Goal: Transaction & Acquisition: Purchase product/service

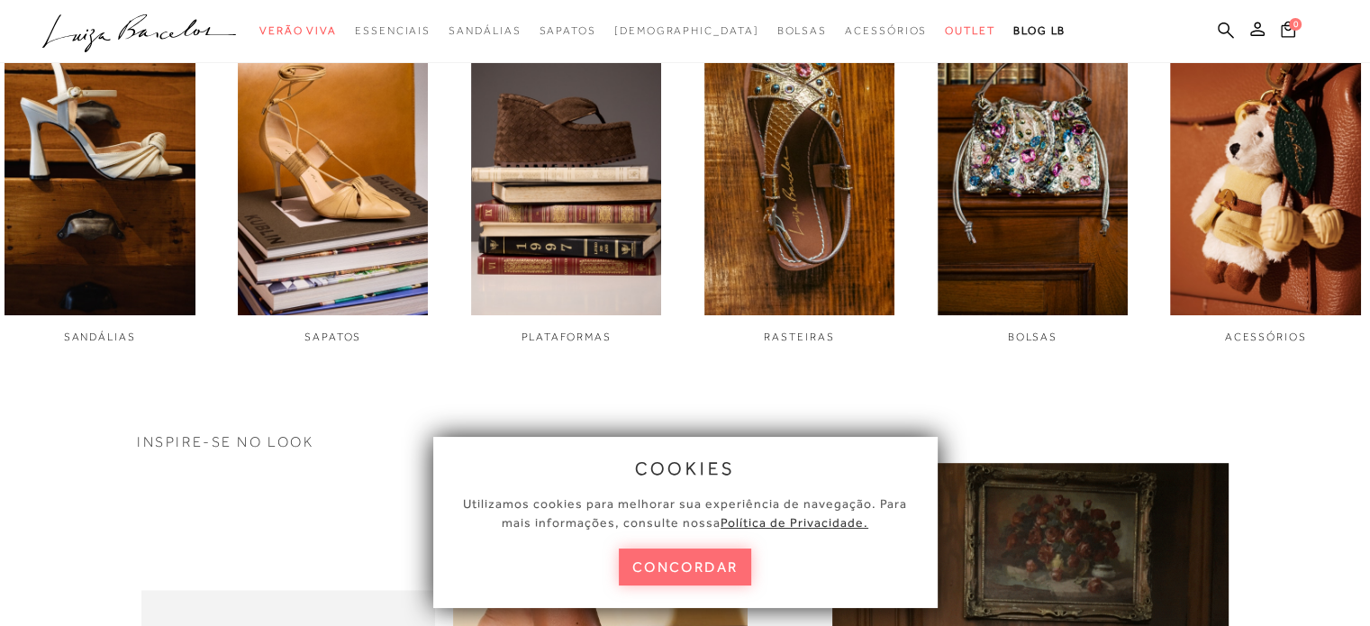
click at [682, 558] on button "concordar" at bounding box center [685, 567] width 133 height 37
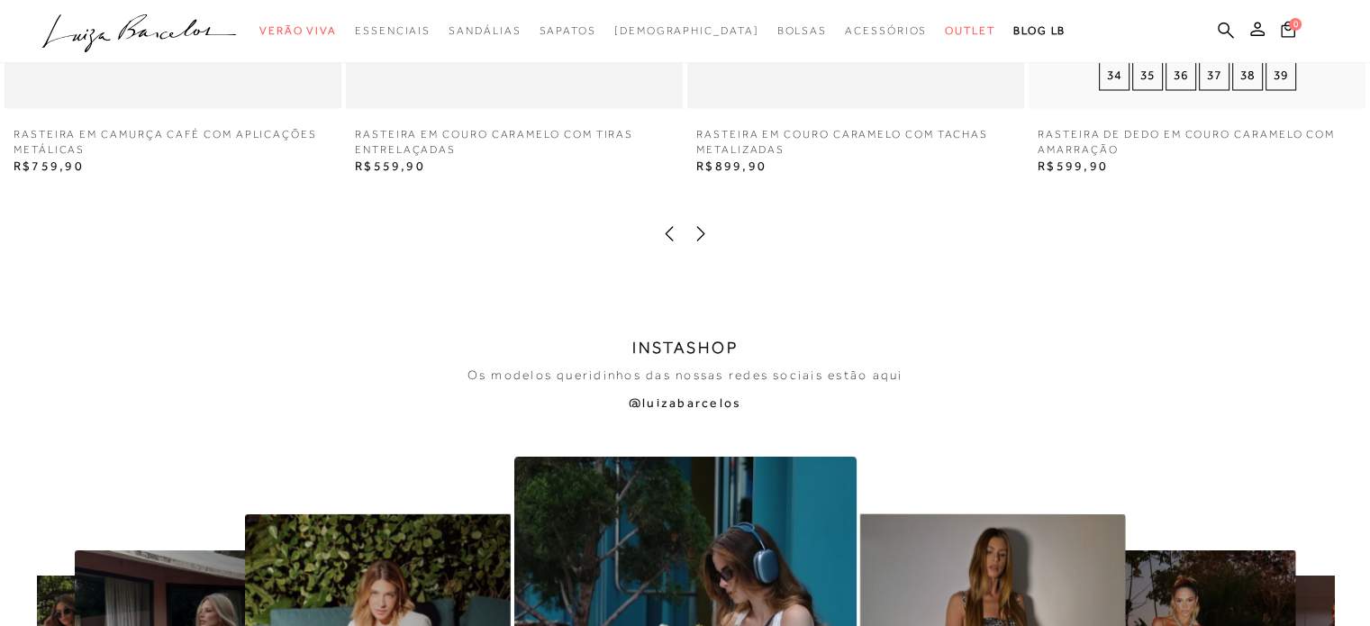
scroll to position [3423, 0]
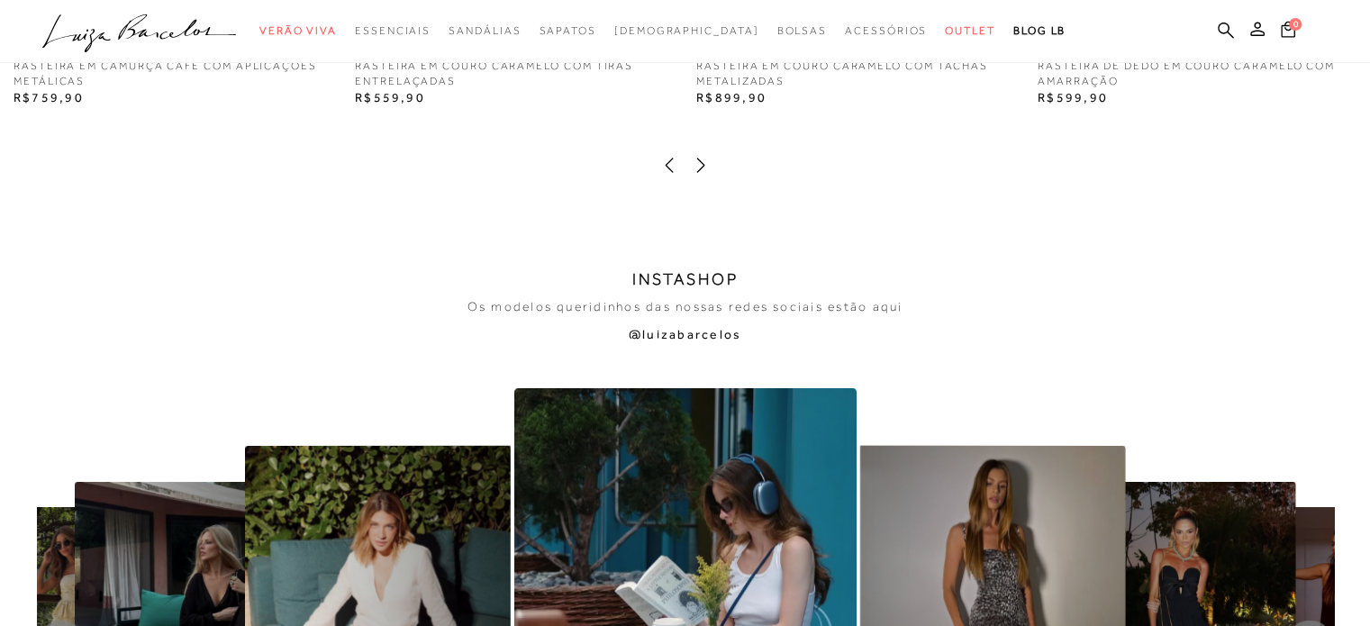
click at [706, 171] on icon at bounding box center [701, 165] width 18 height 18
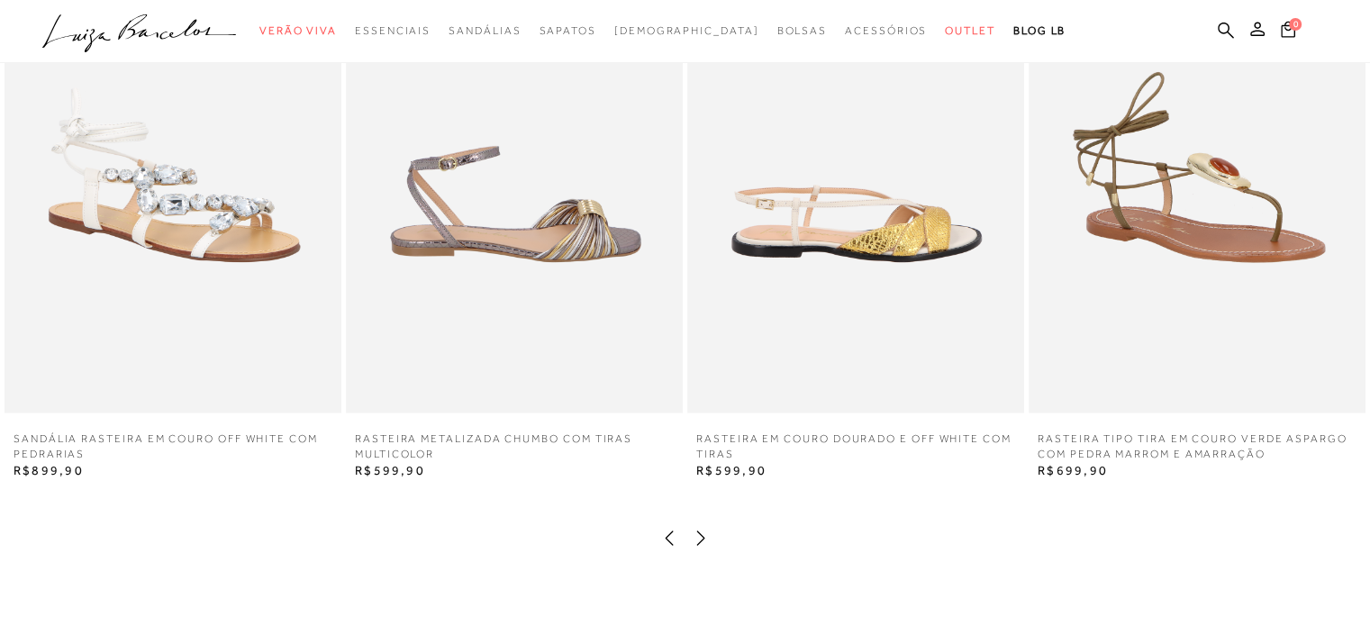
scroll to position [2973, 0]
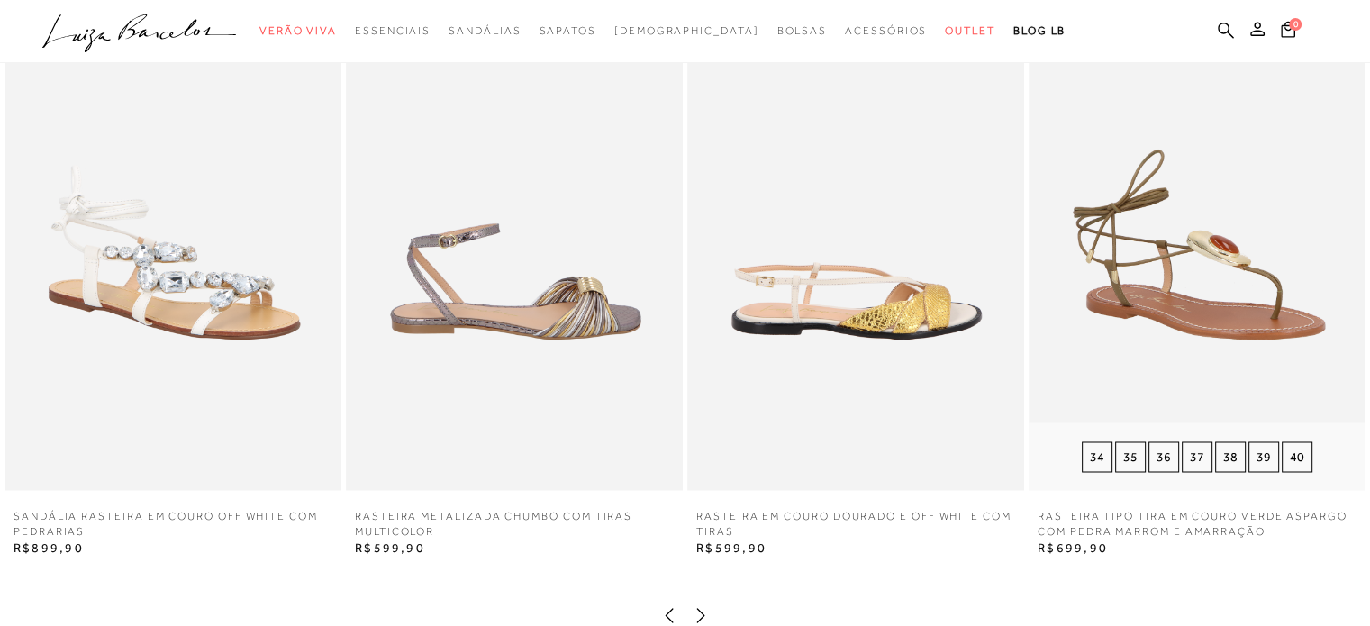
click at [1189, 249] on img at bounding box center [1197, 237] width 337 height 505
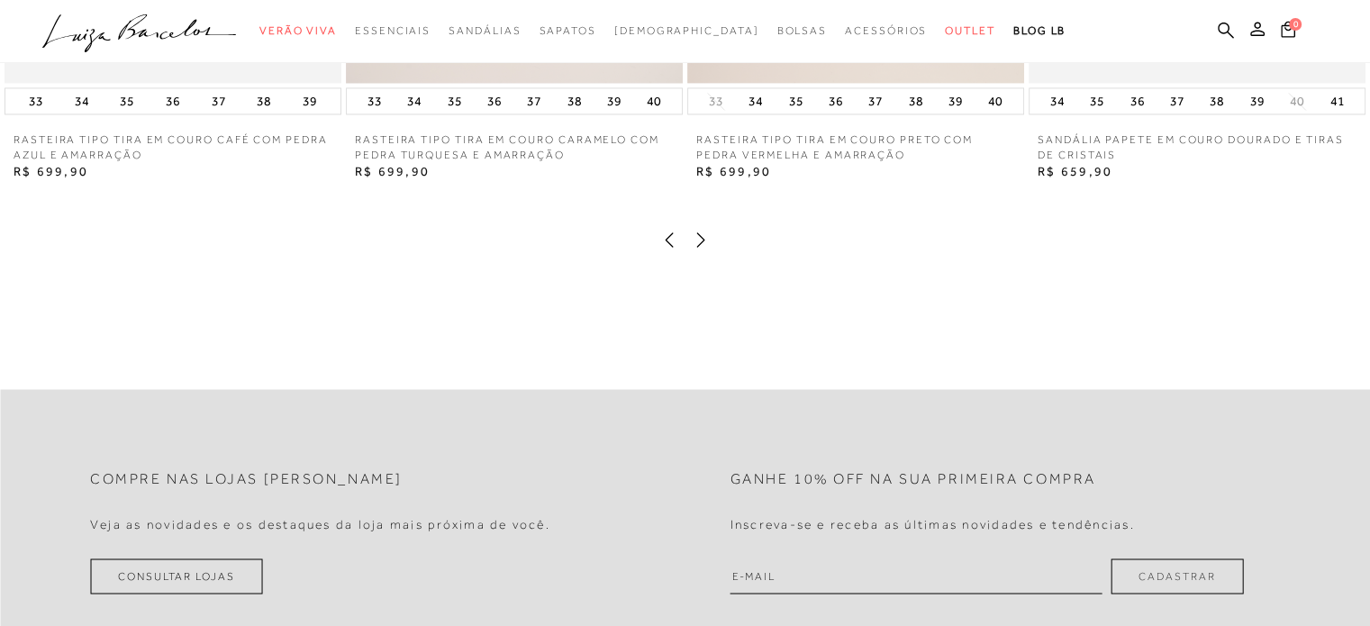
scroll to position [2973, 0]
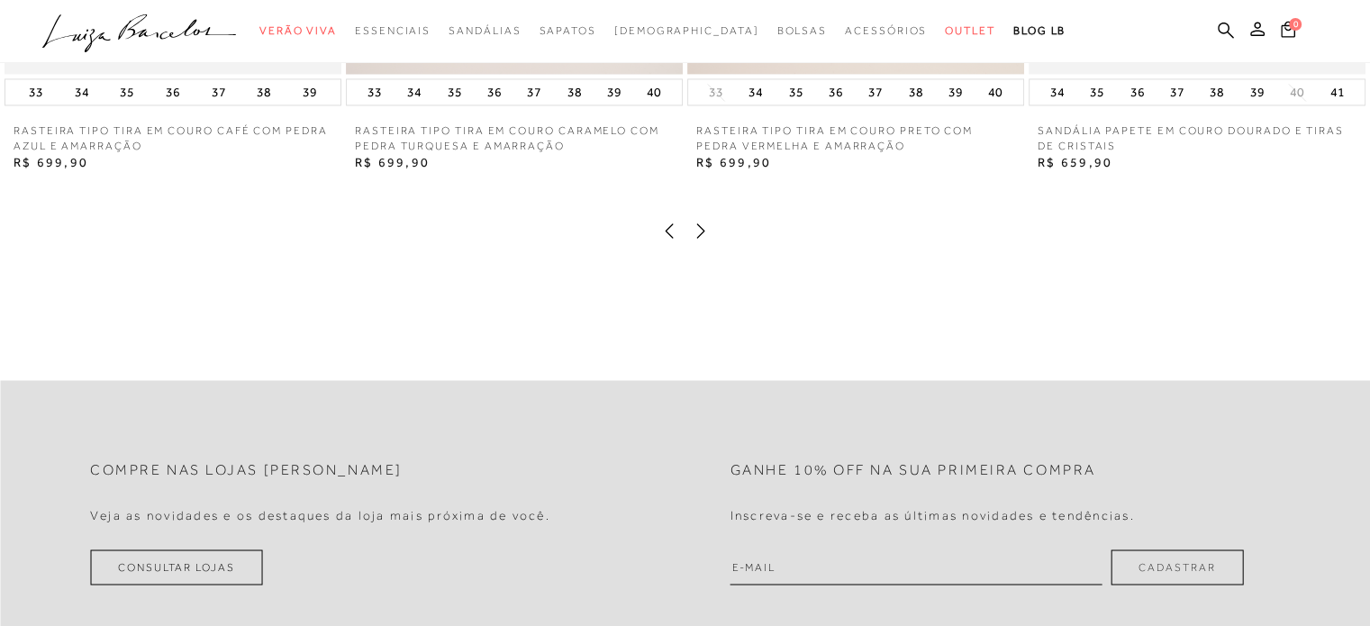
click at [699, 240] on icon at bounding box center [701, 231] width 18 height 18
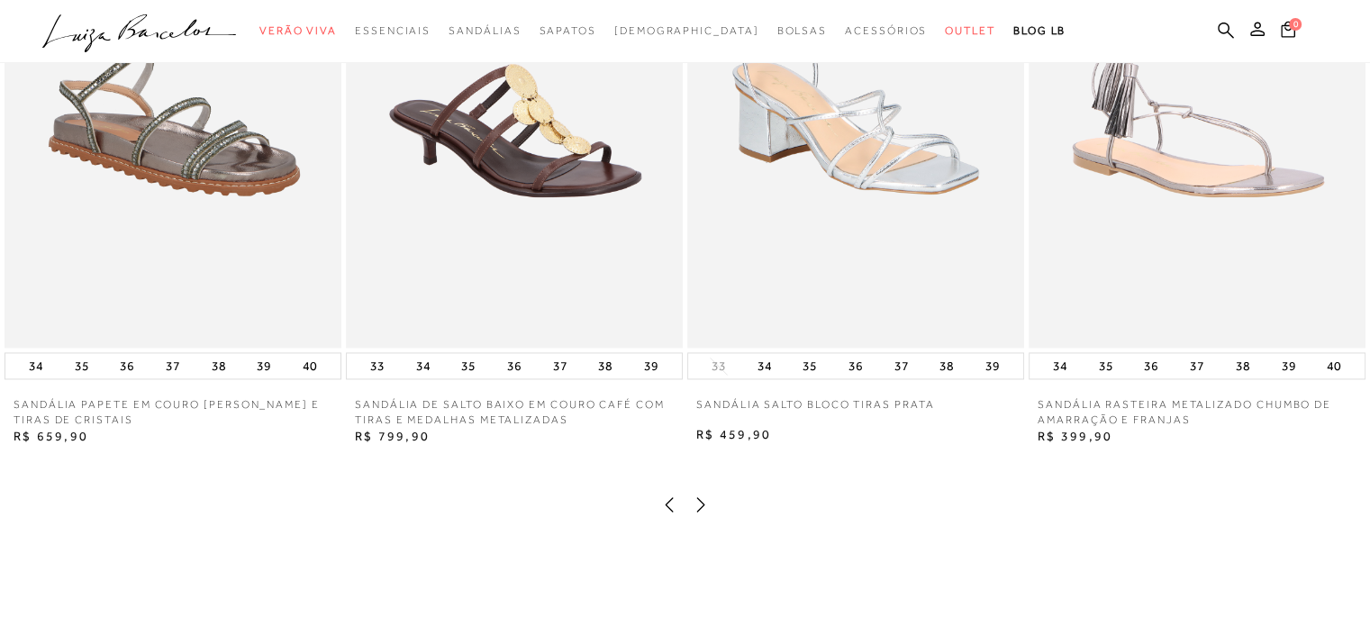
scroll to position [2793, 0]
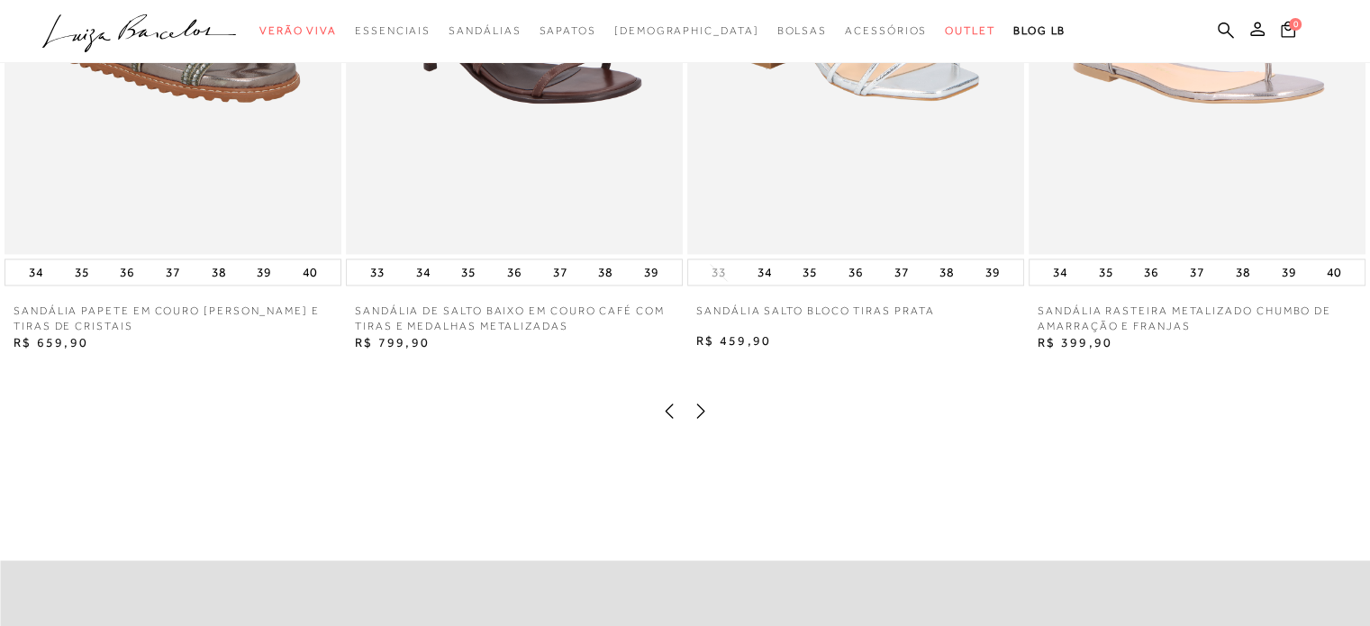
click at [695, 425] on div "RASTEIRA TIPO TIRA EM COURO CAFÉ COM PEDRA AZUL E AMARRAÇÃO 33 34 35 36 37 38 3…" at bounding box center [685, 84] width 1370 height 681
click at [695, 420] on icon at bounding box center [701, 411] width 18 height 18
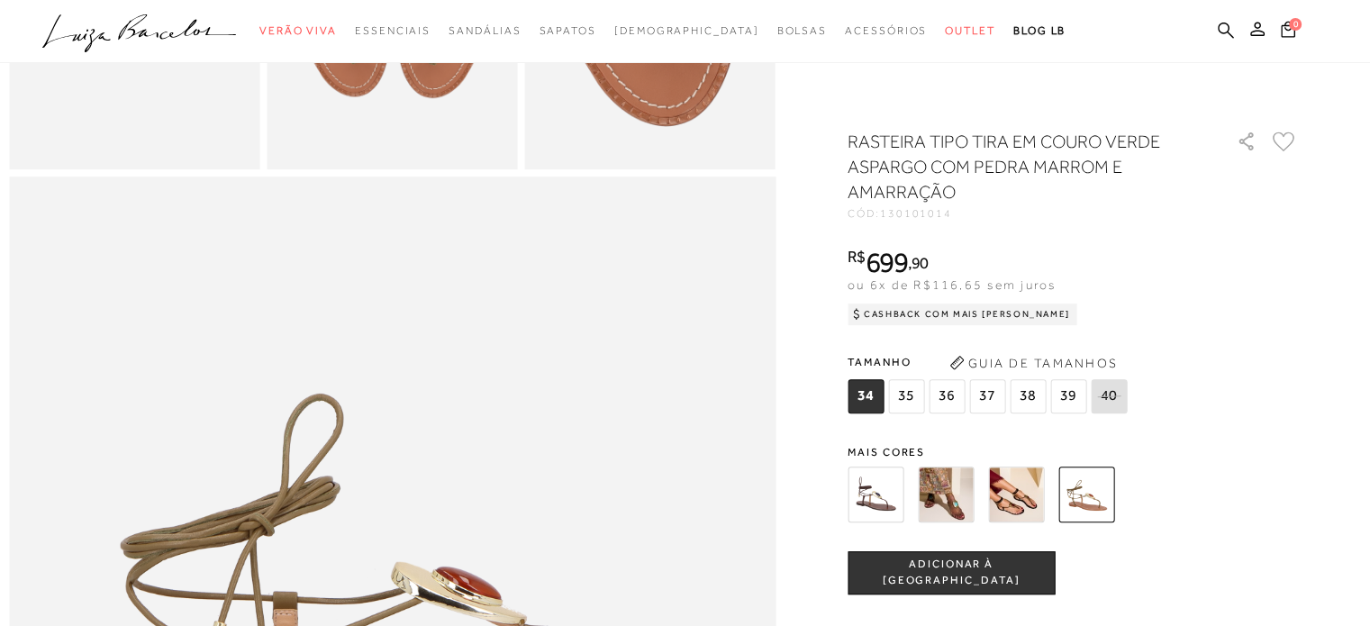
scroll to position [911, 0]
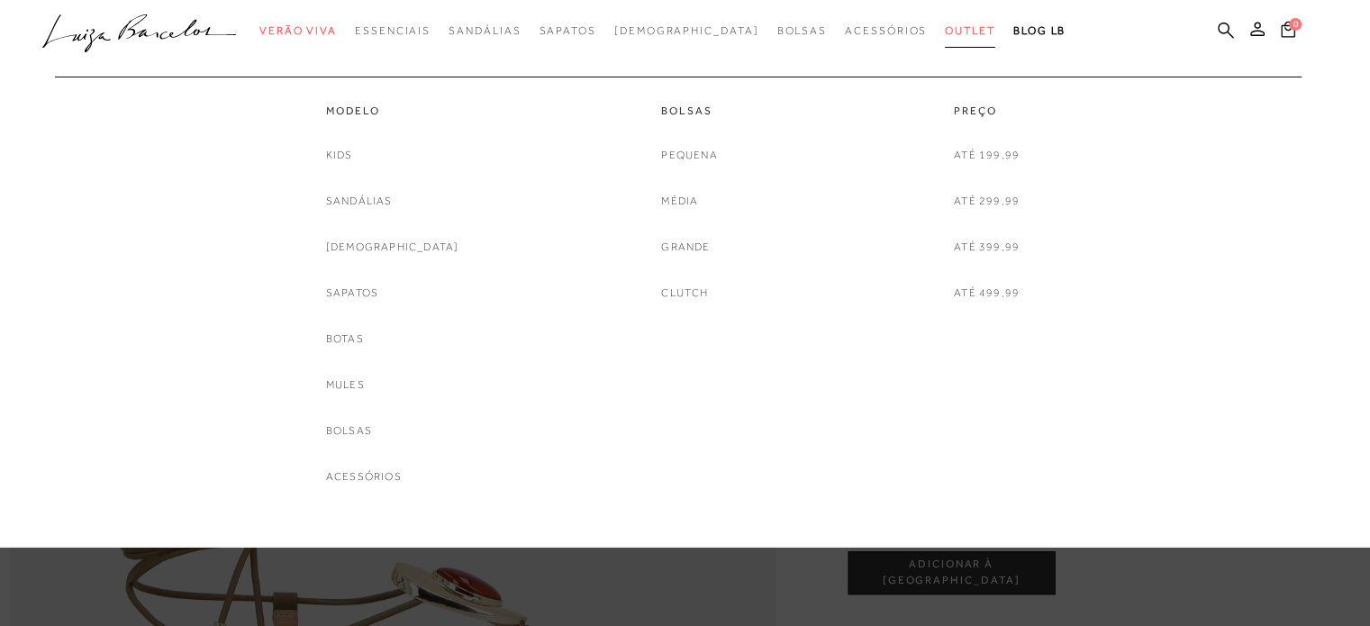
click at [945, 26] on span "Outlet" at bounding box center [970, 30] width 50 height 13
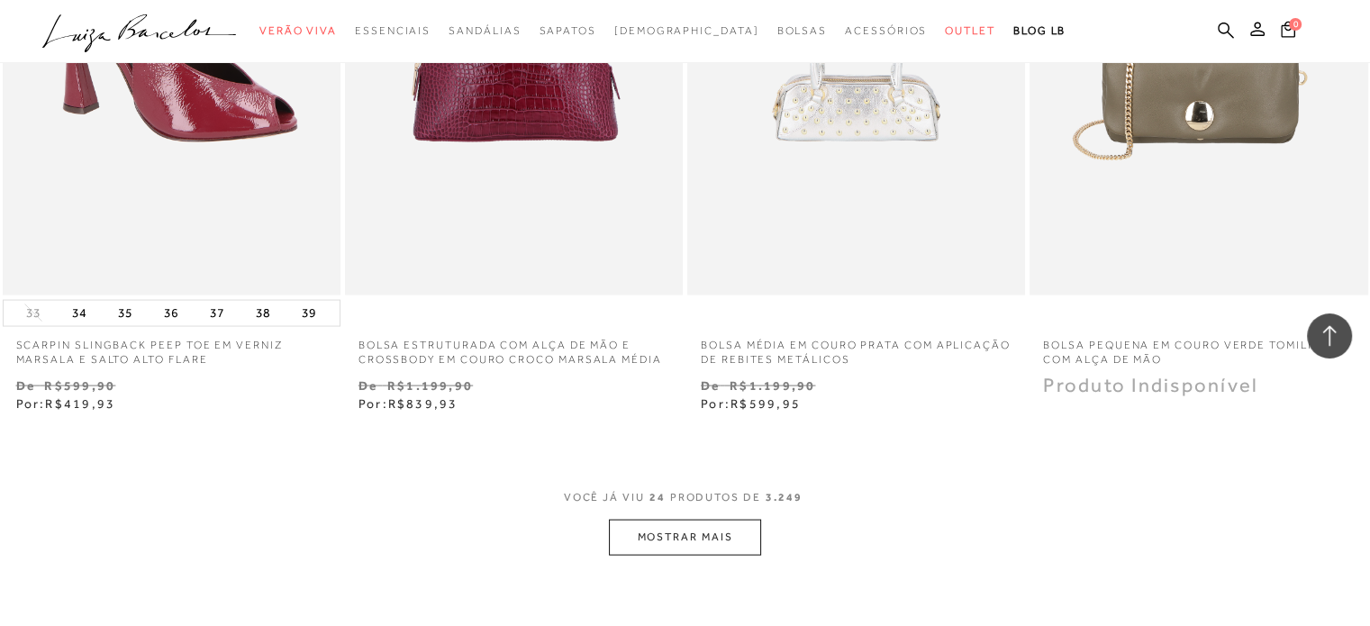
scroll to position [3693, 0]
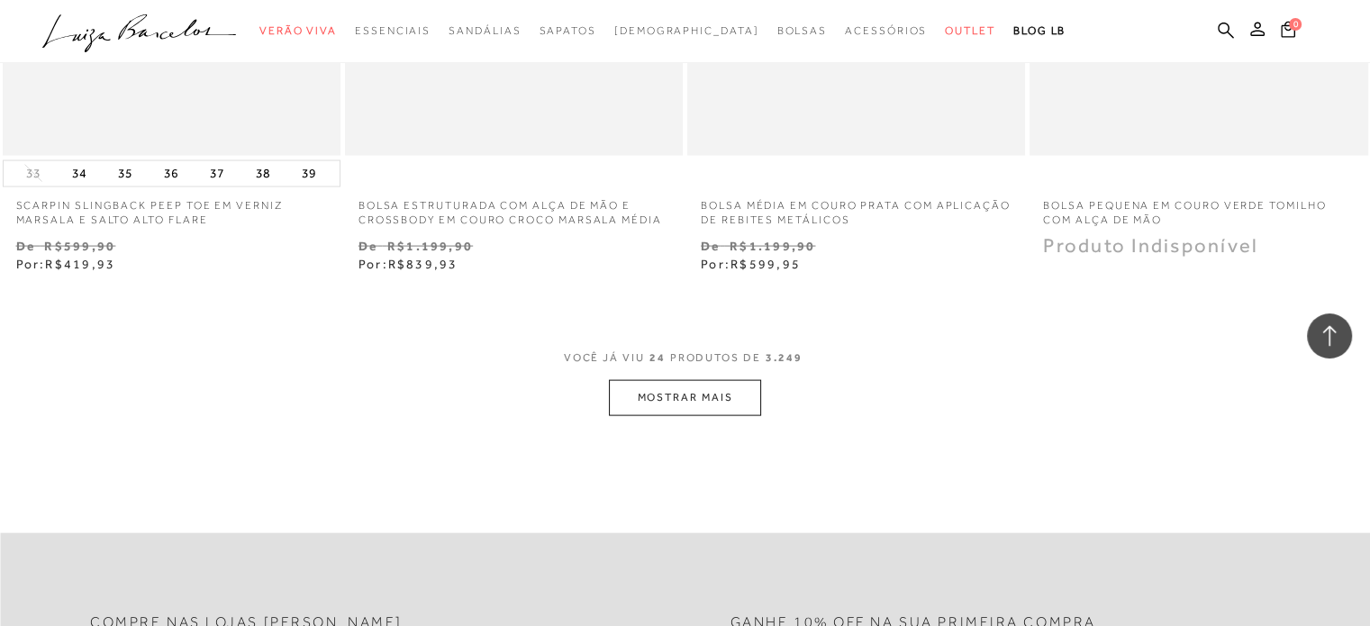
click at [687, 404] on button "MOSTRAR MAIS" at bounding box center [684, 397] width 151 height 35
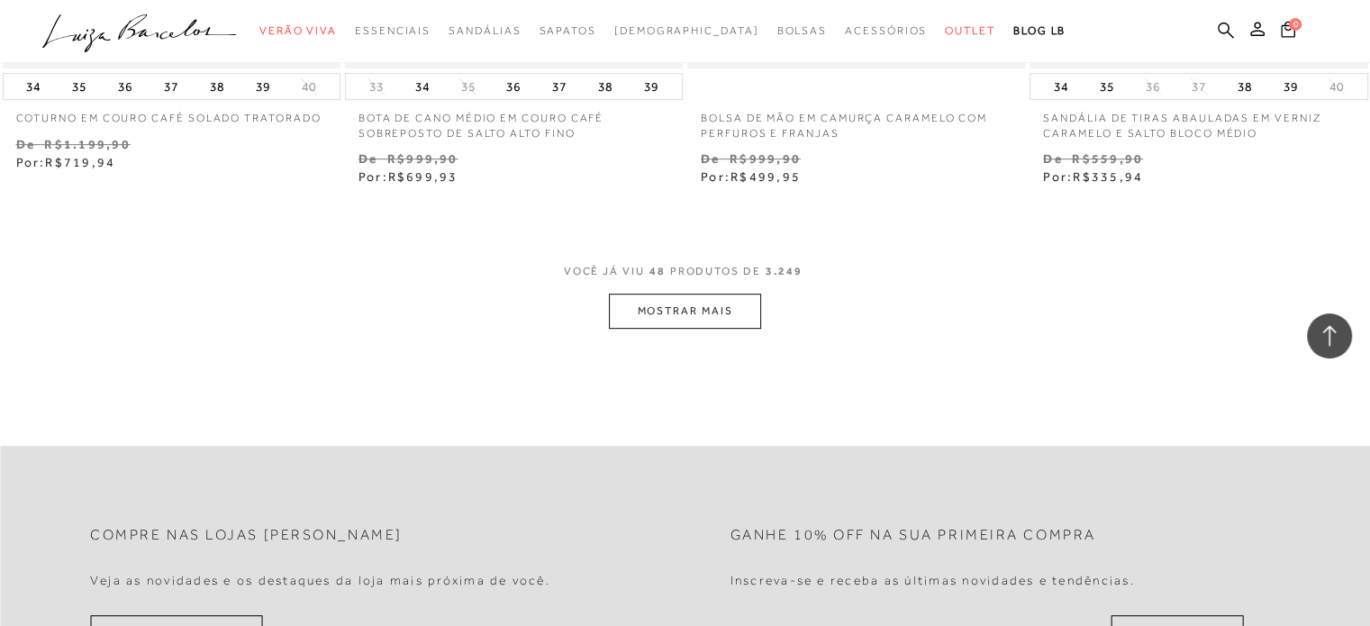
scroll to position [7657, 0]
click at [677, 303] on button "MOSTRAR MAIS" at bounding box center [684, 309] width 151 height 35
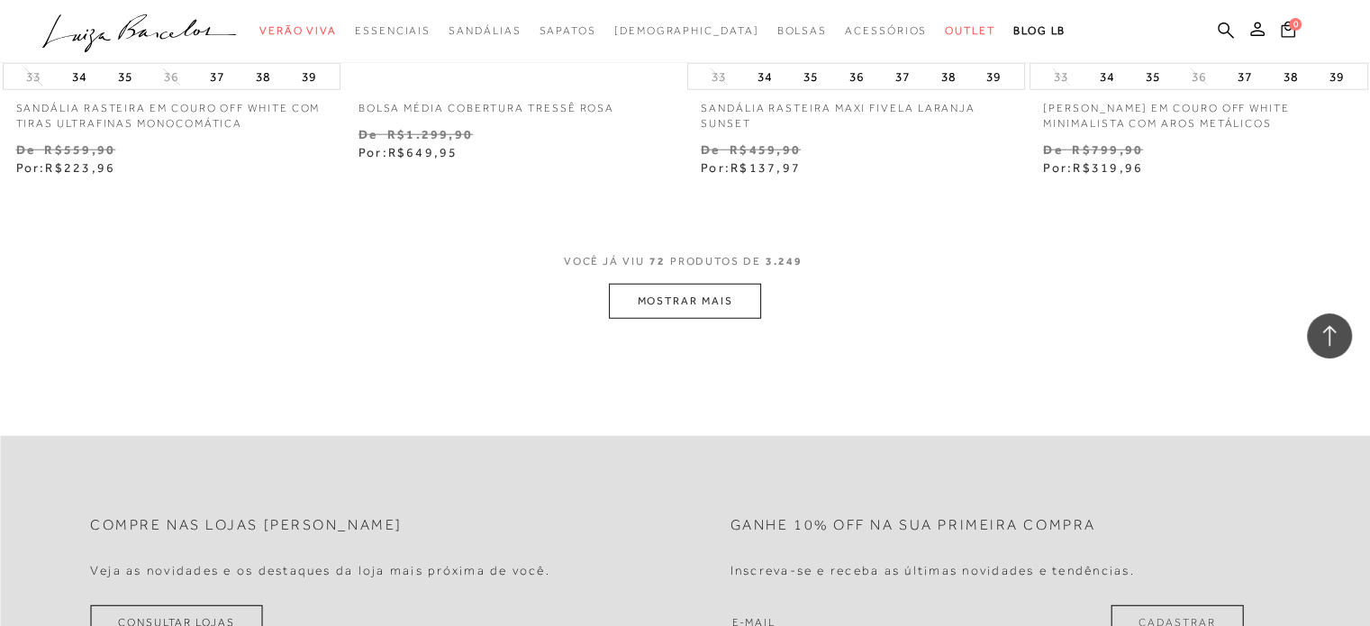
scroll to position [11531, 0]
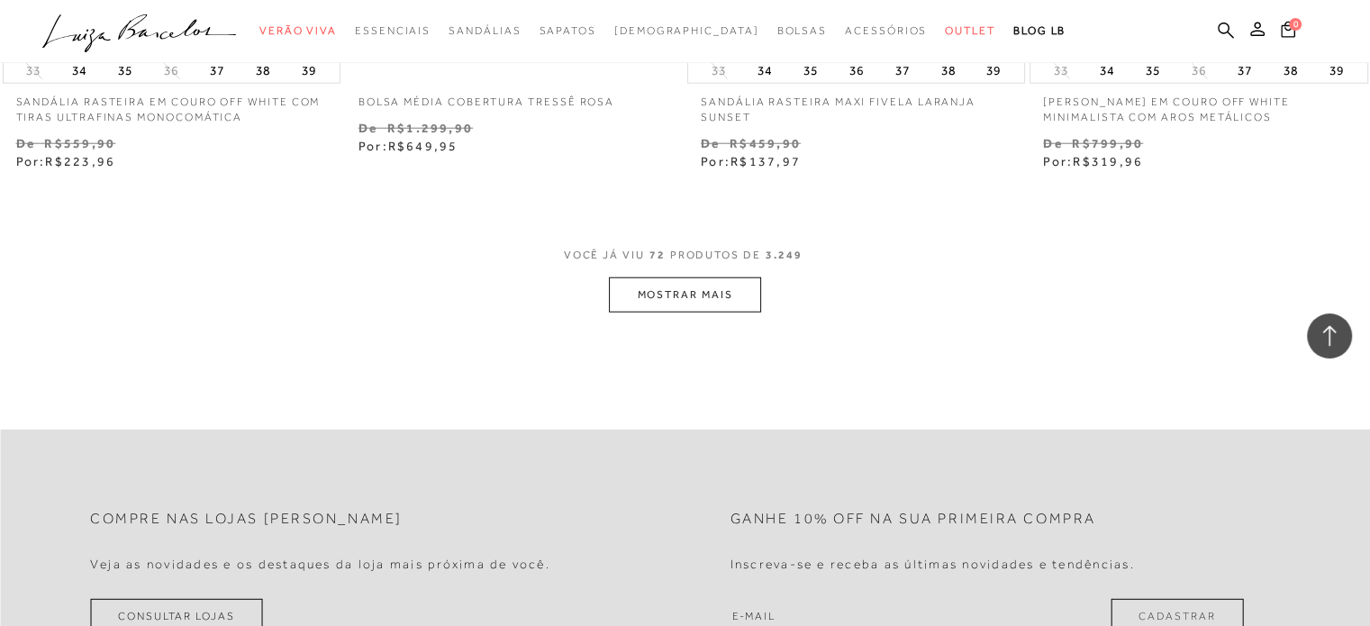
click at [692, 285] on button "MOSTRAR MAIS" at bounding box center [684, 294] width 151 height 35
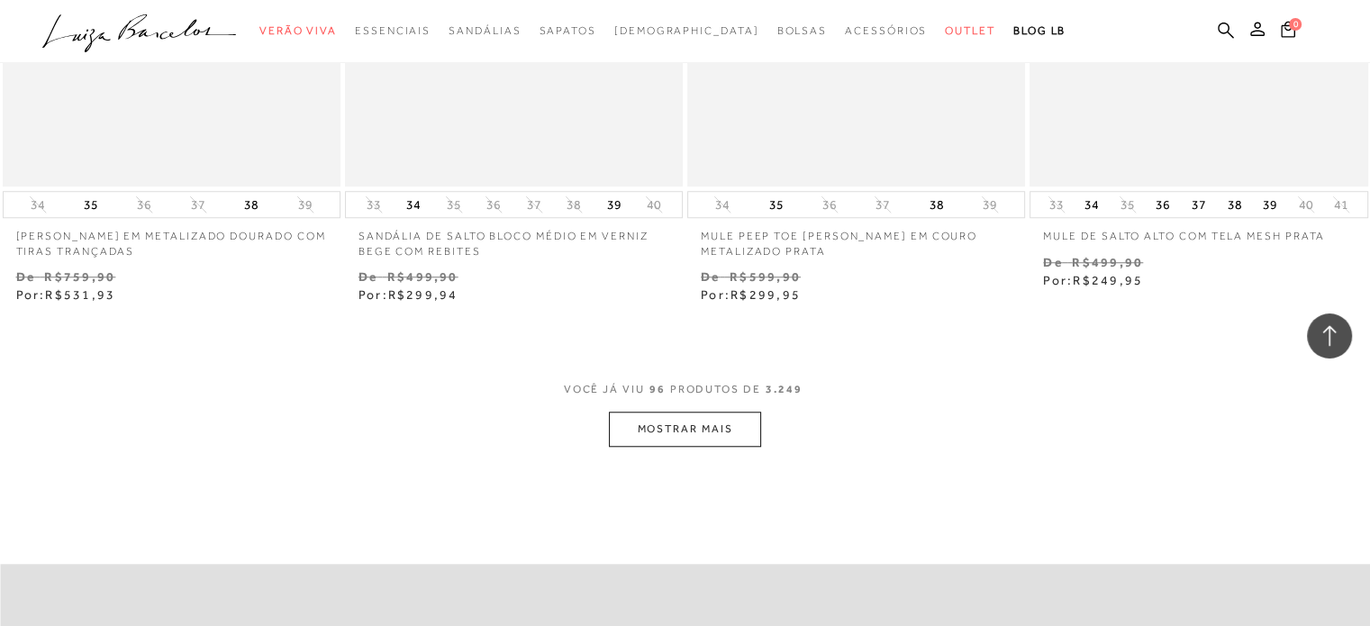
scroll to position [15314, 0]
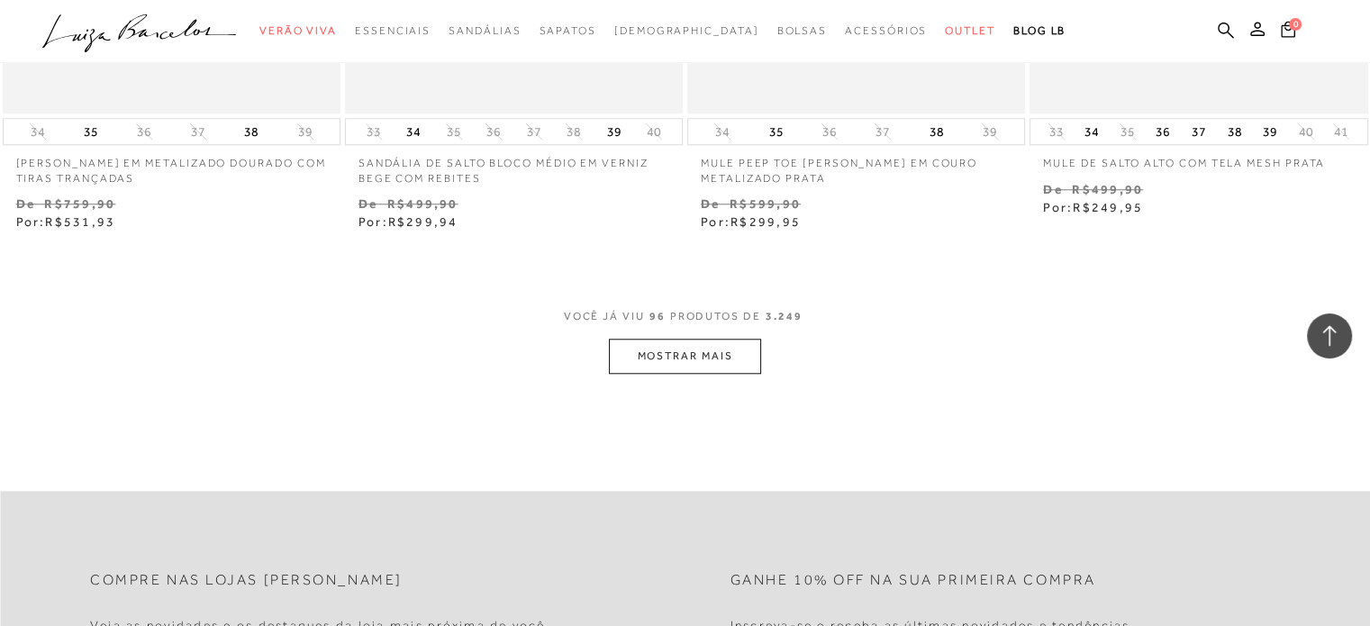
click at [717, 356] on button "MOSTRAR MAIS" at bounding box center [684, 356] width 151 height 35
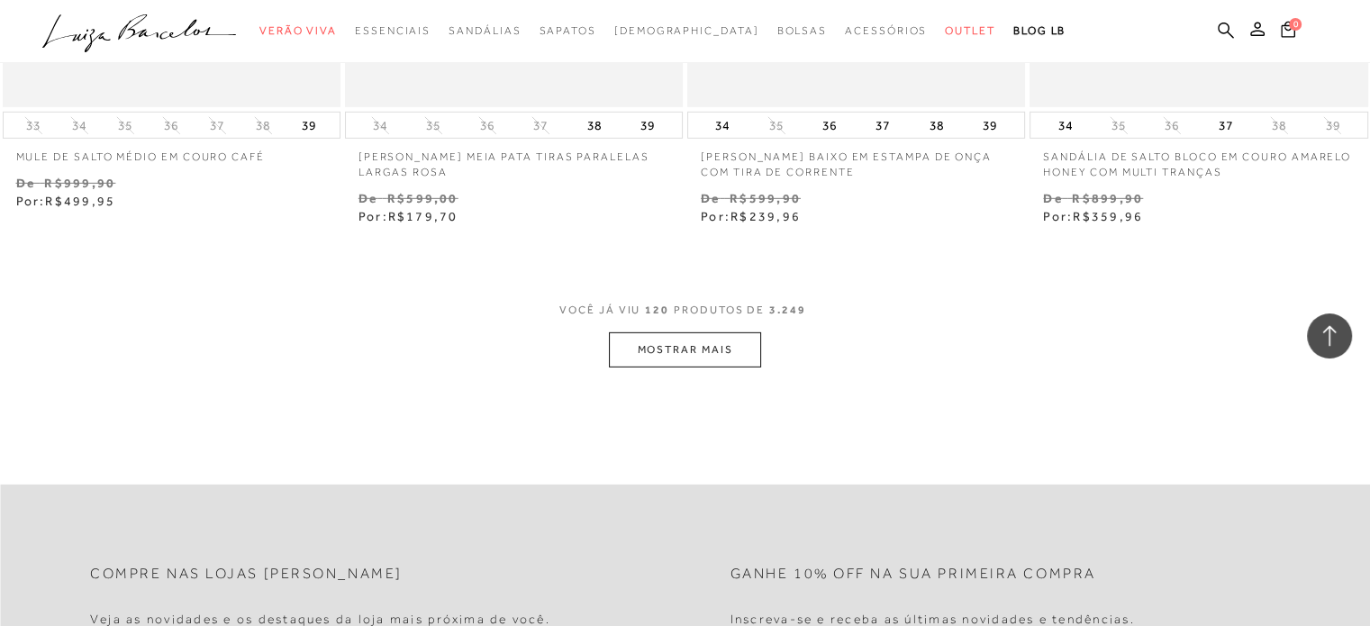
scroll to position [19188, 0]
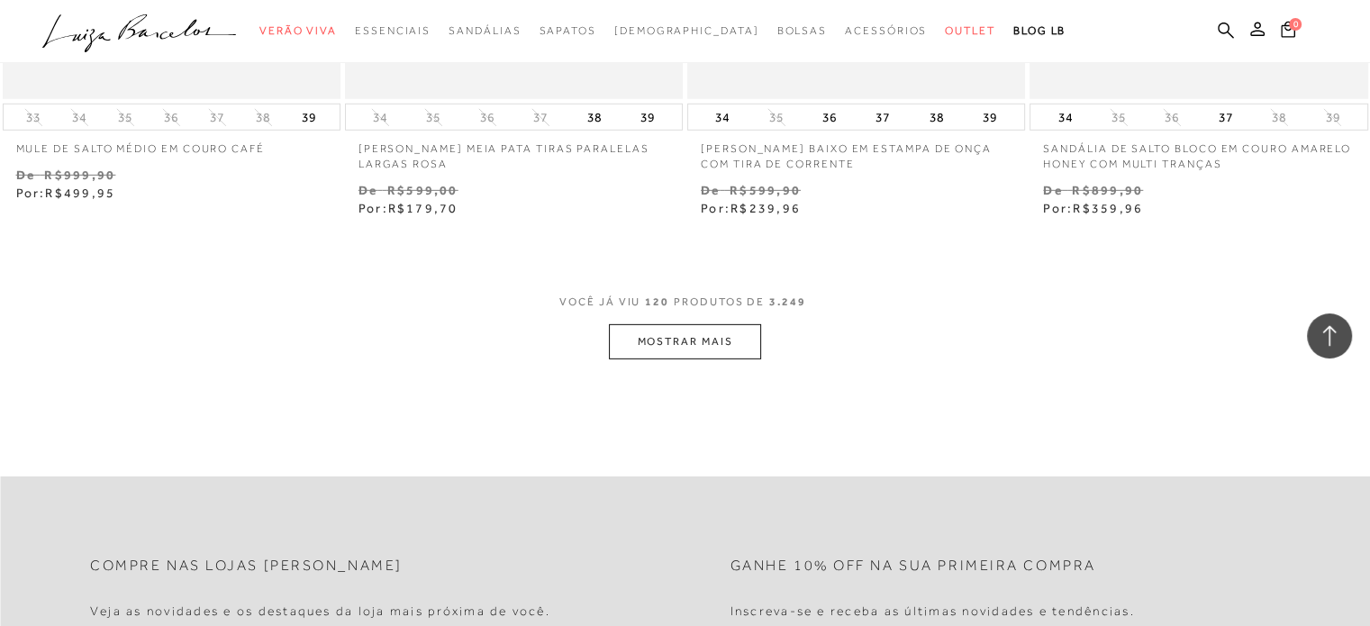
click at [718, 338] on button "MOSTRAR MAIS" at bounding box center [684, 341] width 151 height 35
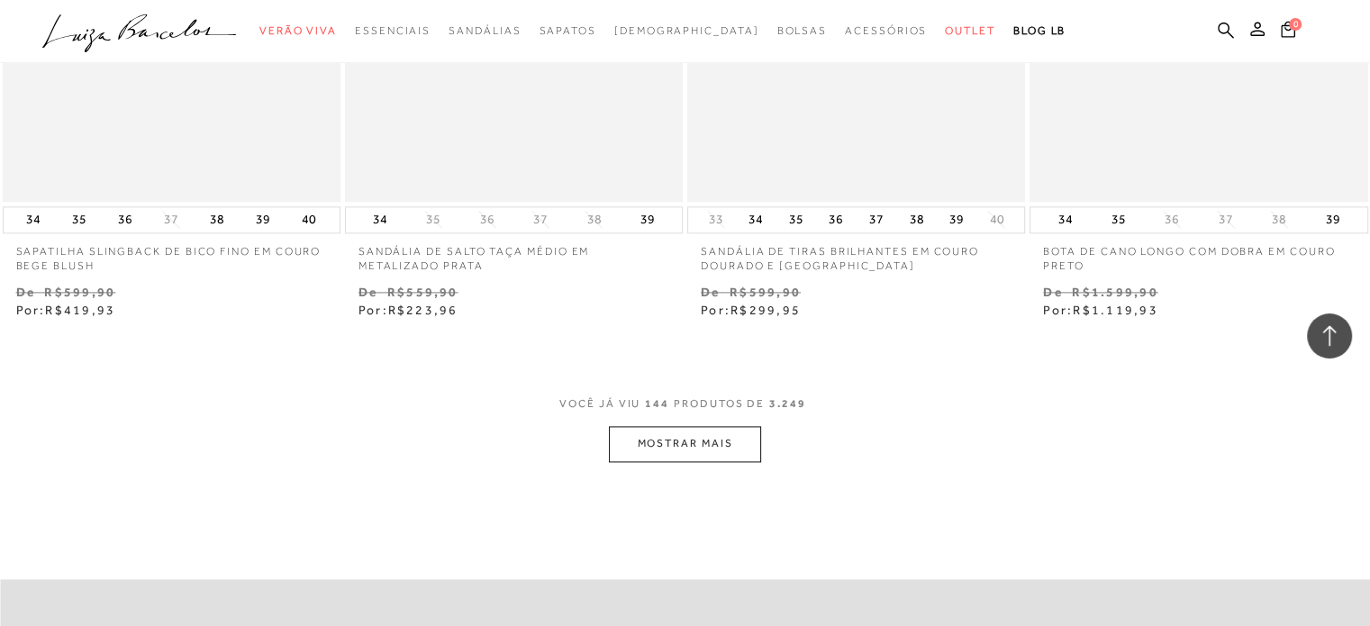
scroll to position [22972, 0]
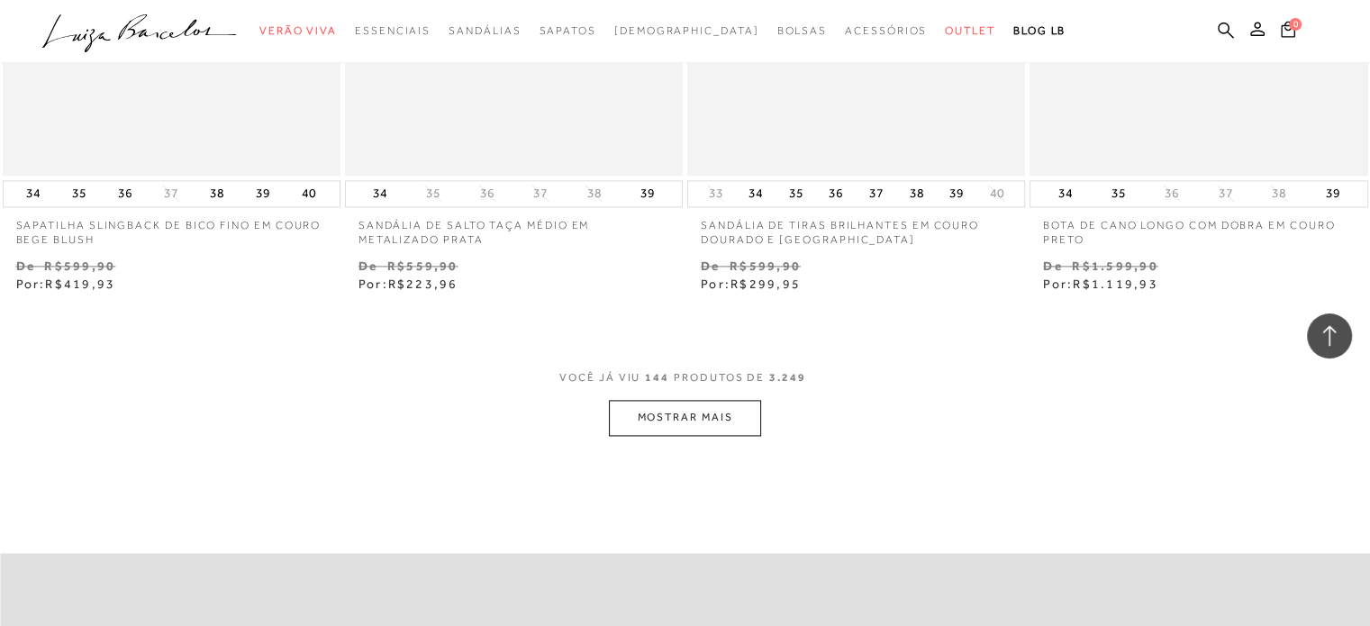
click at [752, 413] on button "MOSTRAR MAIS" at bounding box center [684, 417] width 151 height 35
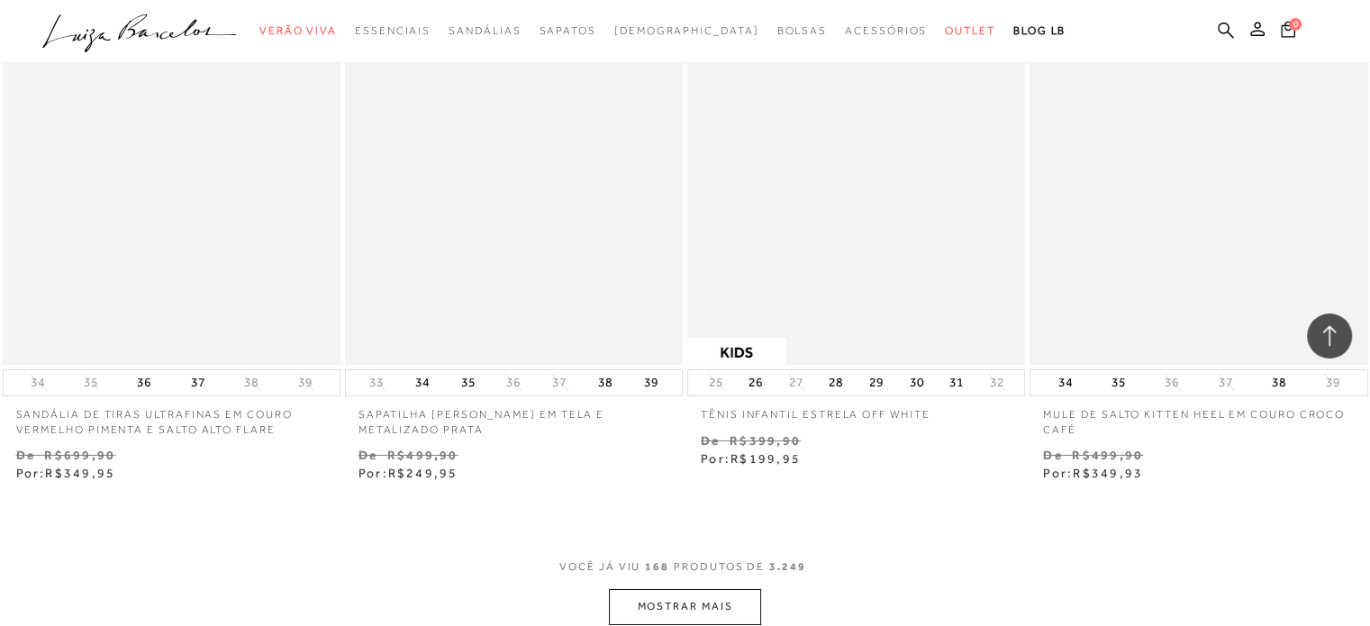
scroll to position [26755, 0]
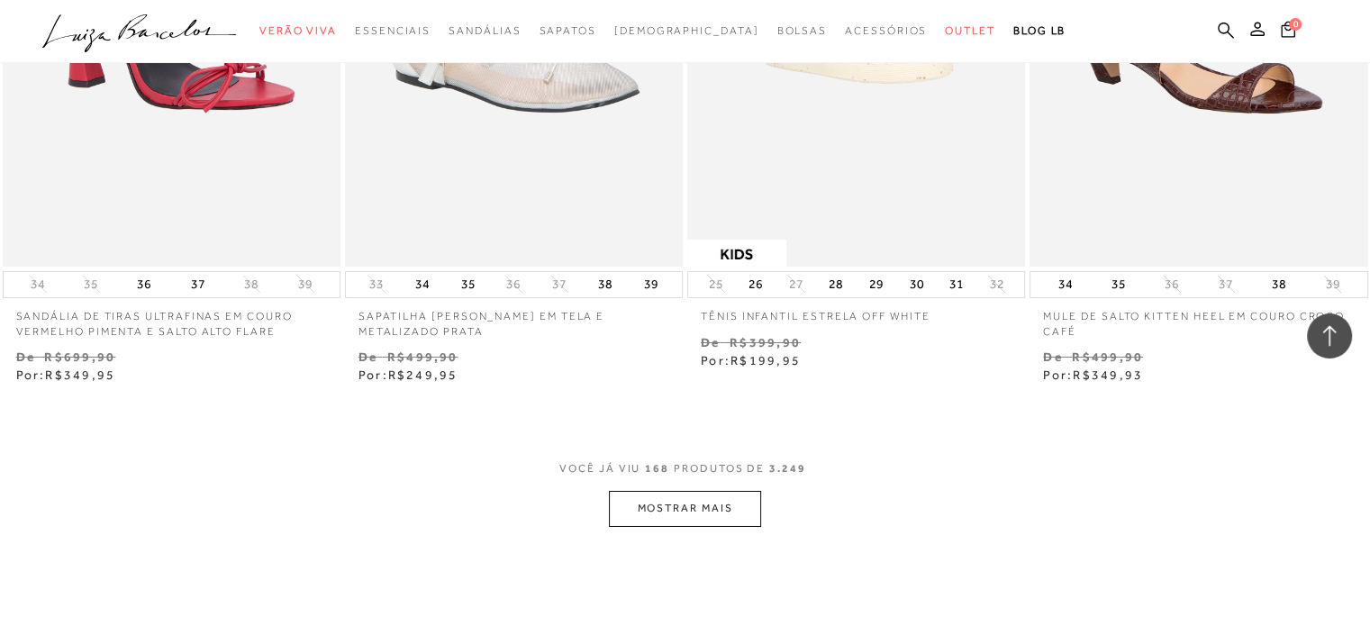
click at [733, 505] on button "MOSTRAR MAIS" at bounding box center [684, 508] width 151 height 35
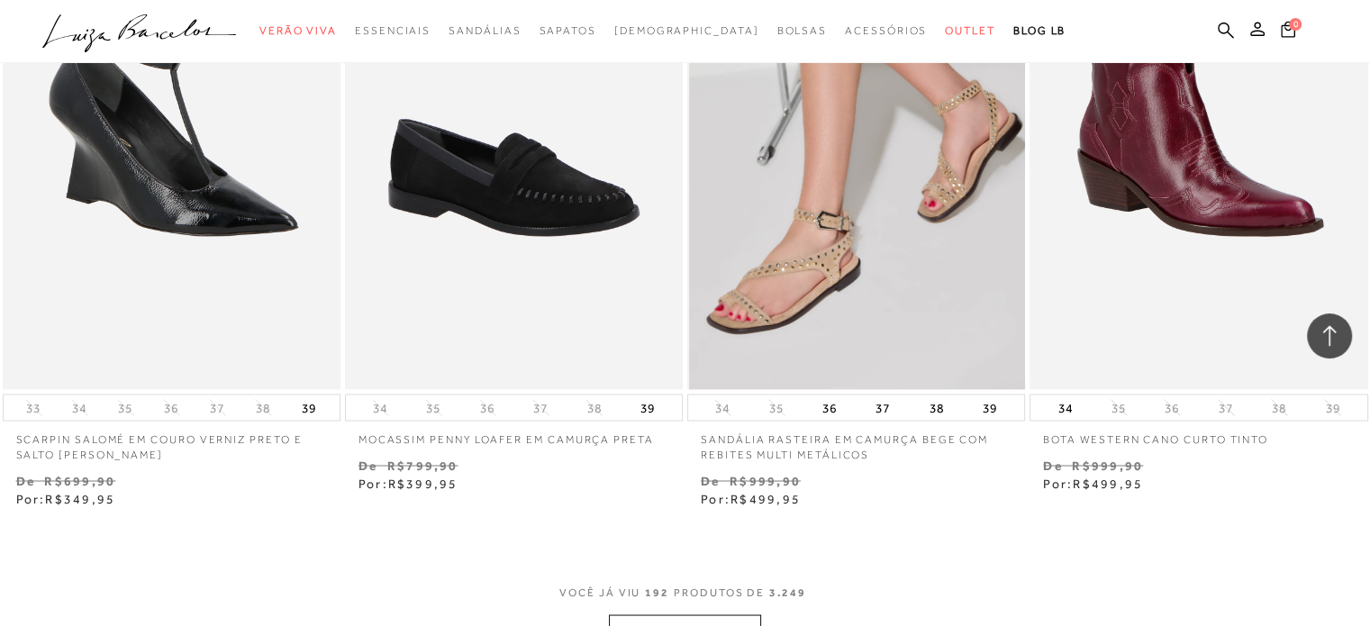
scroll to position [30719, 0]
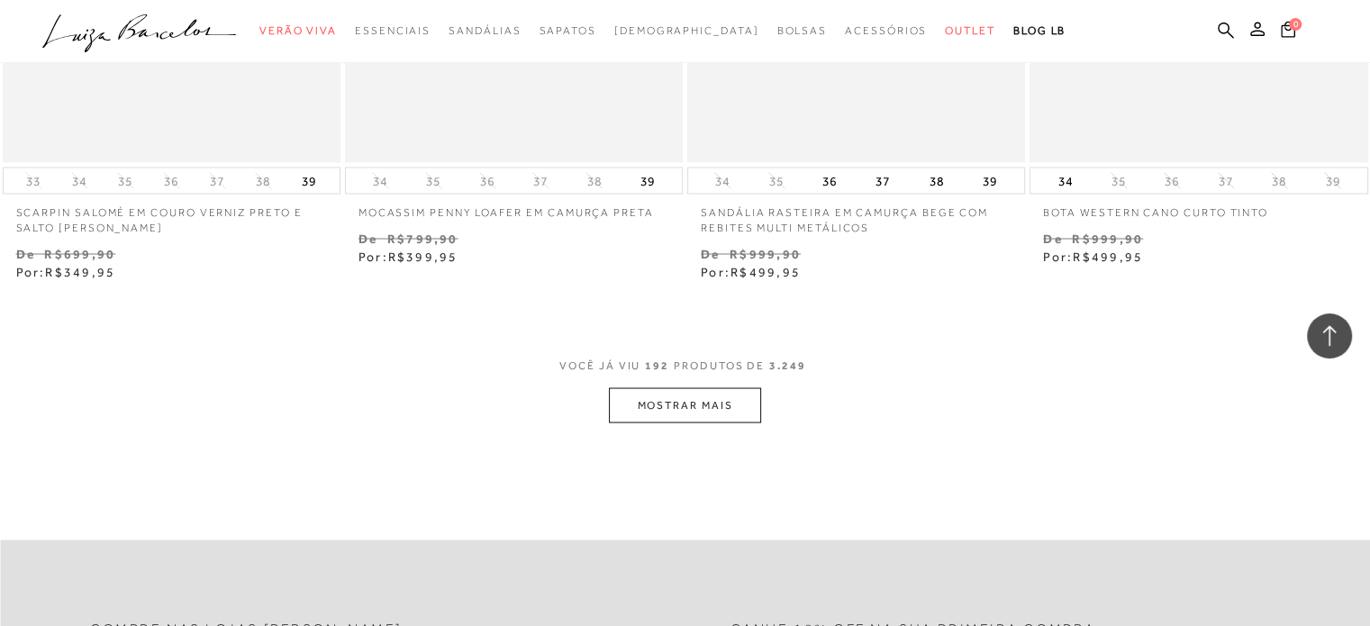
click at [703, 403] on button "MOSTRAR MAIS" at bounding box center [684, 404] width 151 height 35
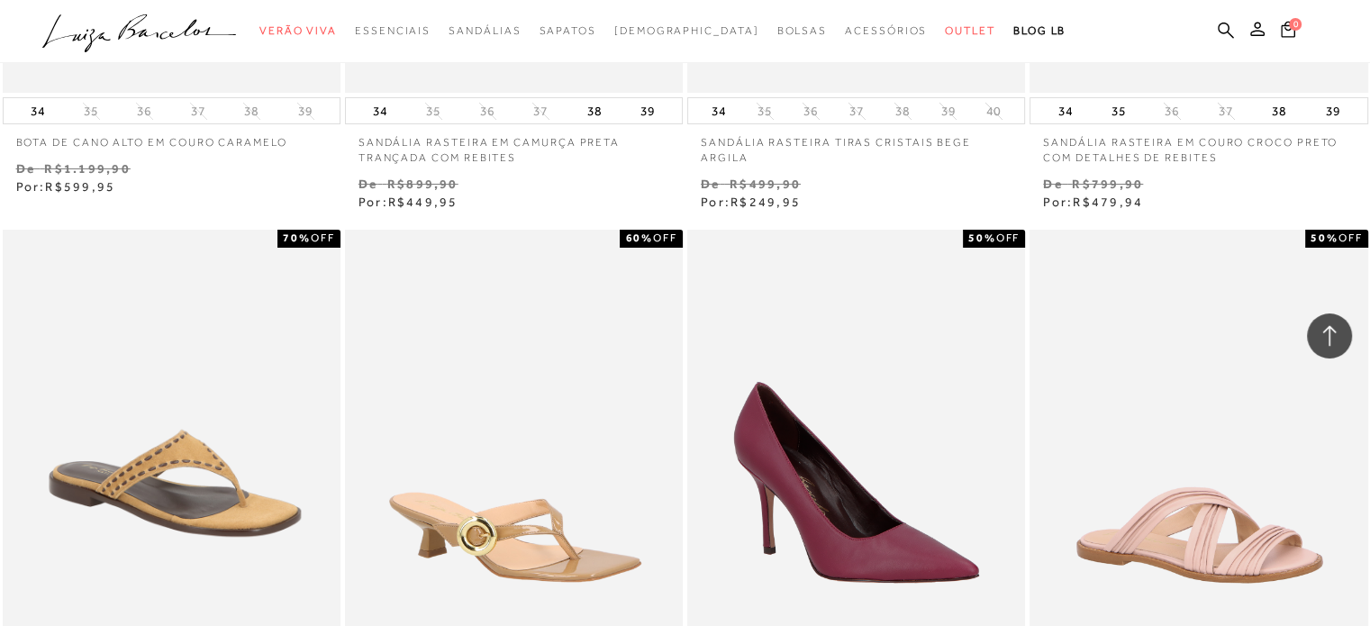
scroll to position [33692, 0]
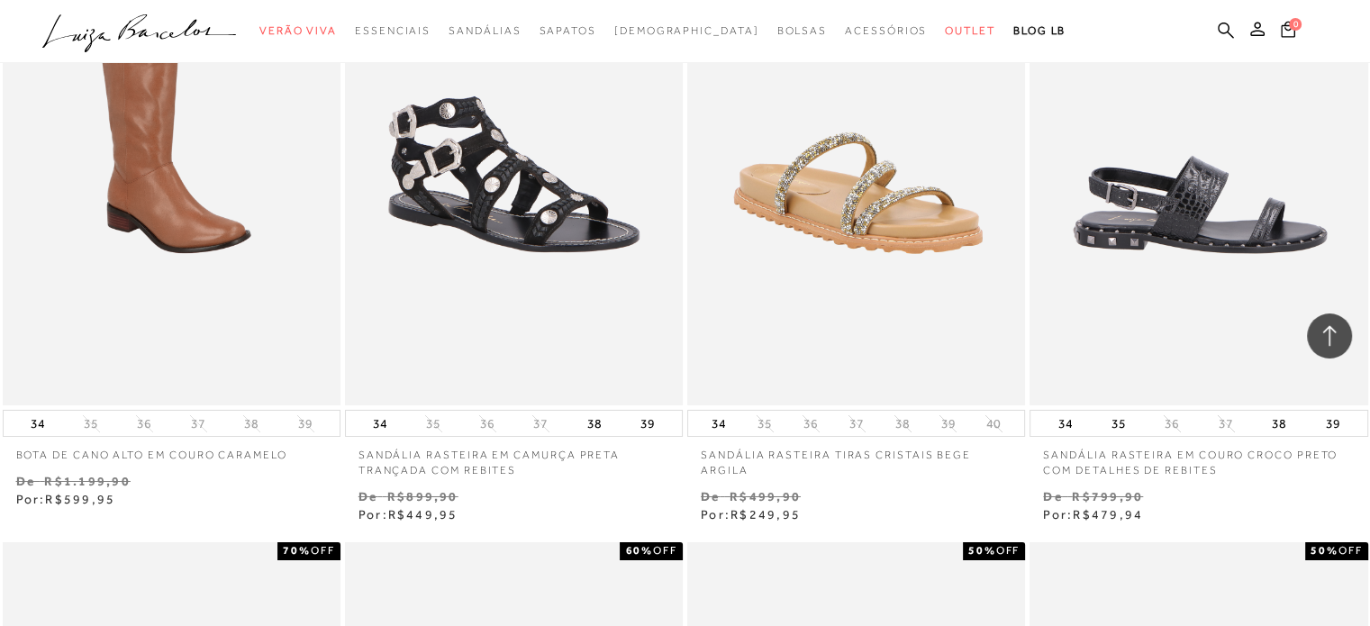
click at [1153, 259] on img at bounding box center [1199, 152] width 336 height 507
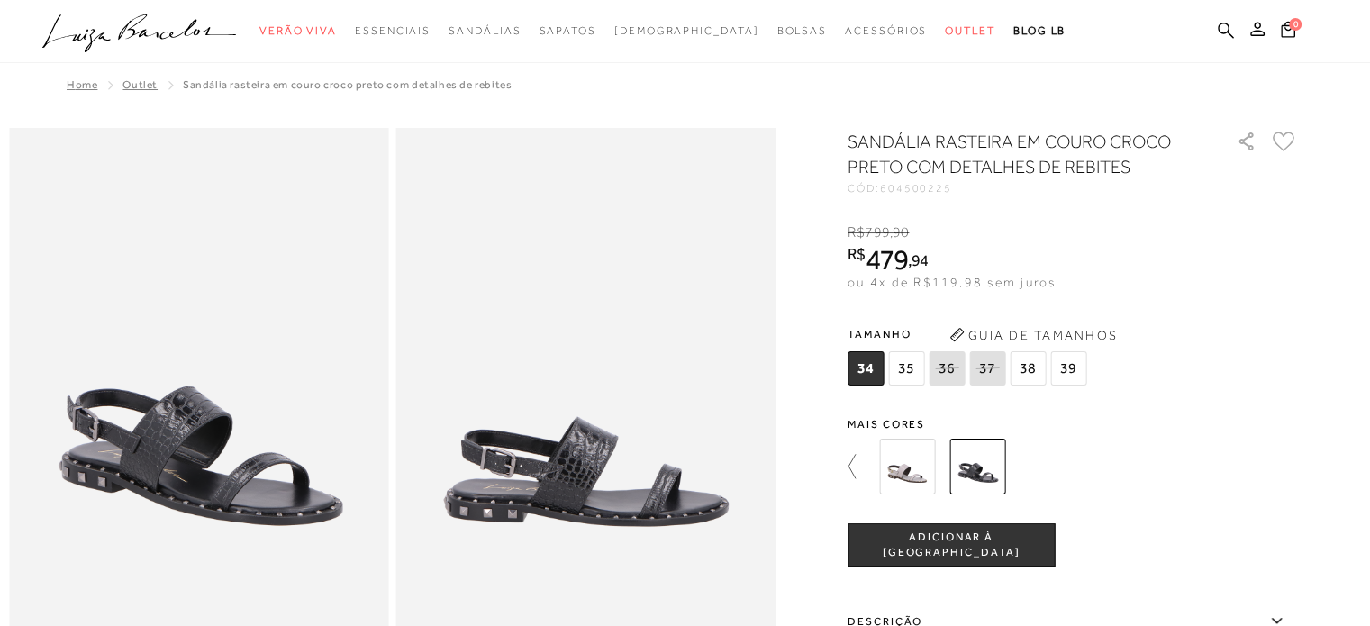
click at [859, 468] on icon at bounding box center [860, 466] width 25 height 25
click at [907, 362] on span "35" at bounding box center [906, 368] width 36 height 34
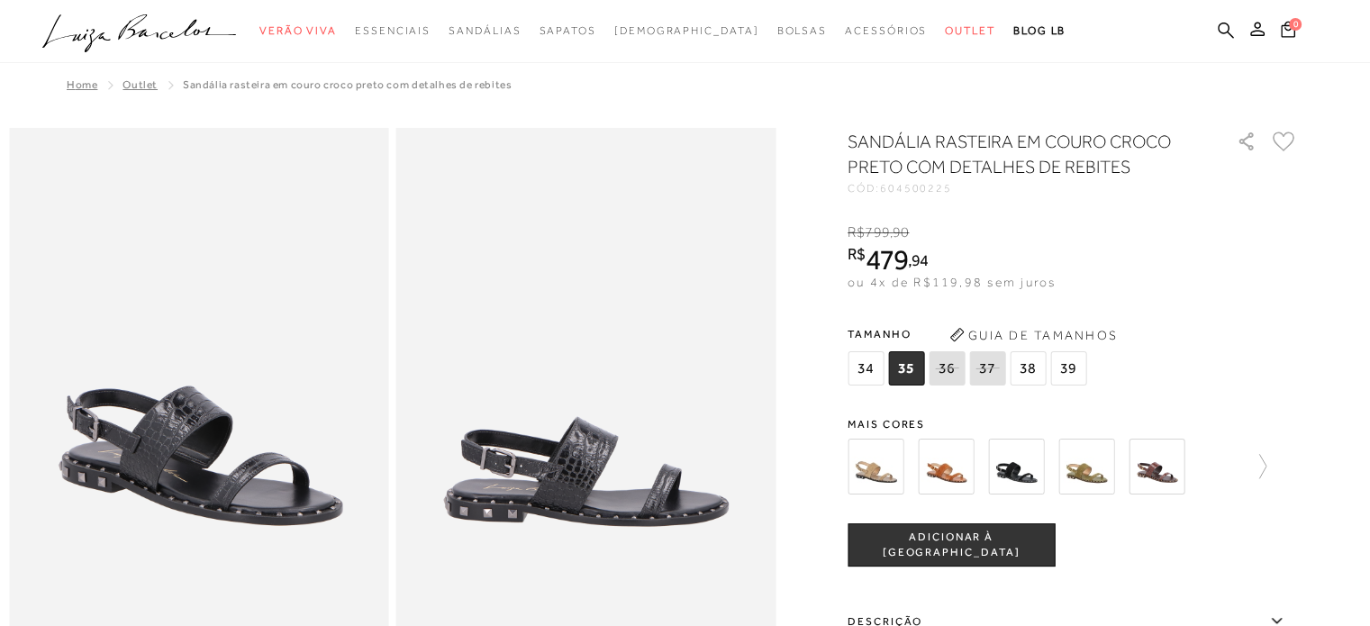
click at [1031, 471] on img at bounding box center [1016, 467] width 56 height 56
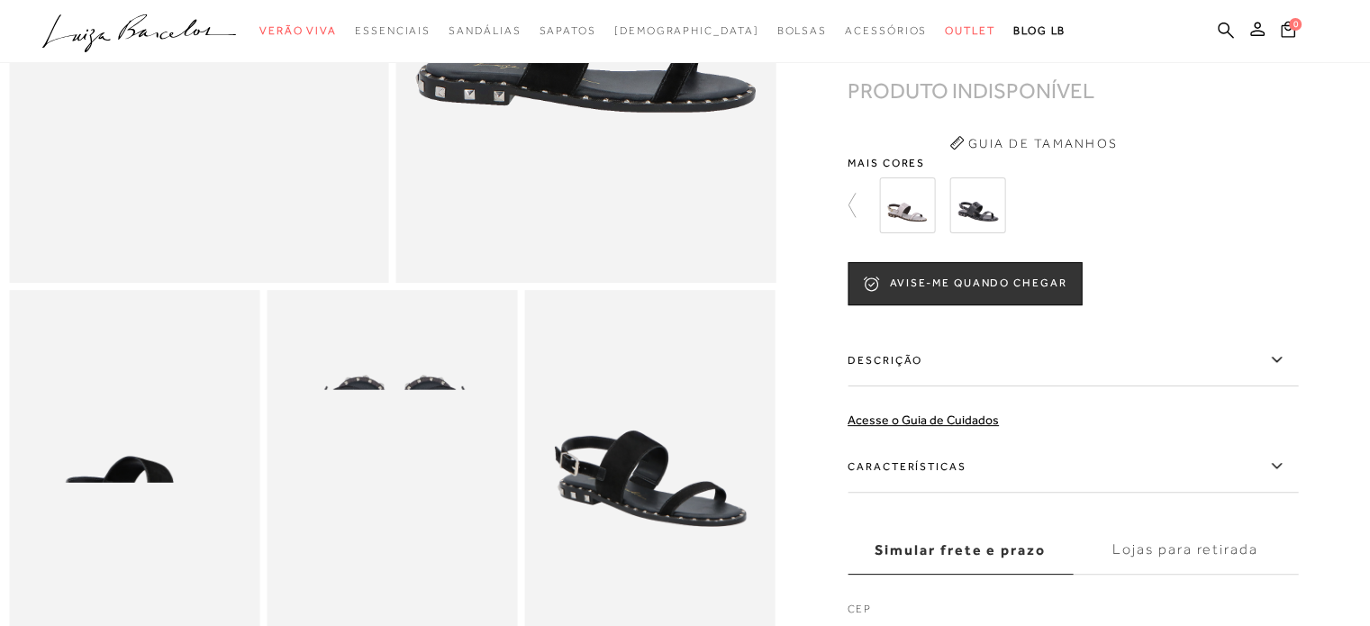
scroll to position [180, 0]
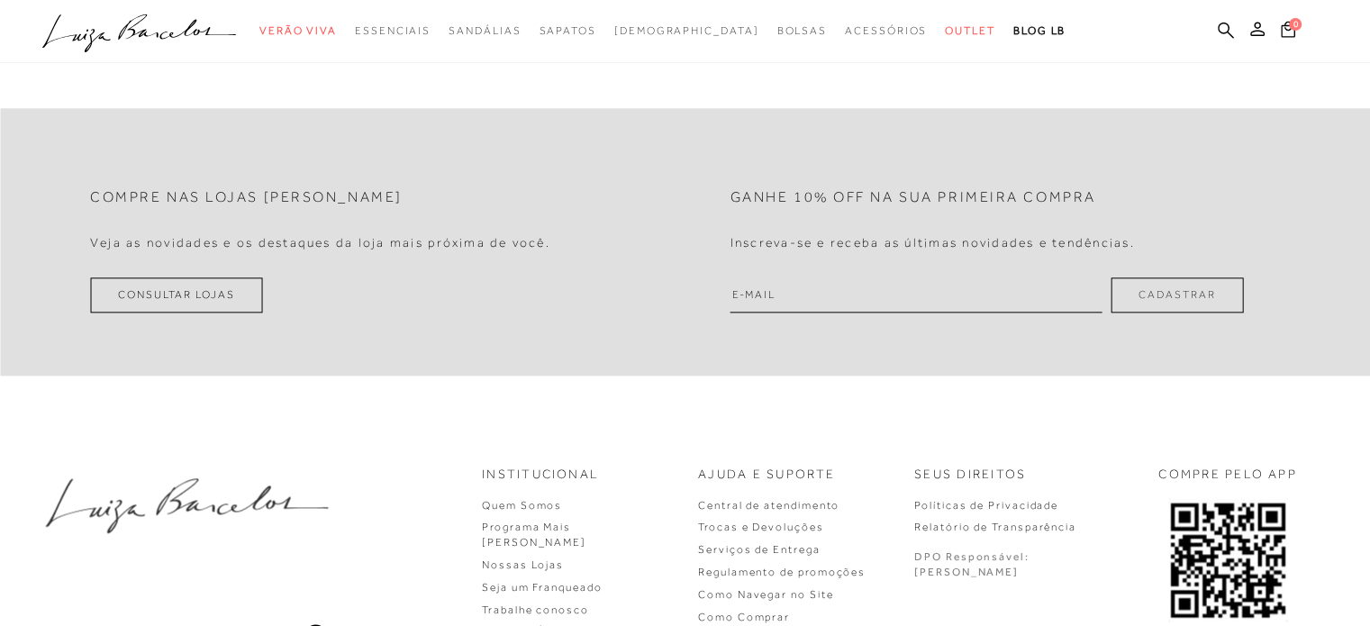
scroll to position [2256, 0]
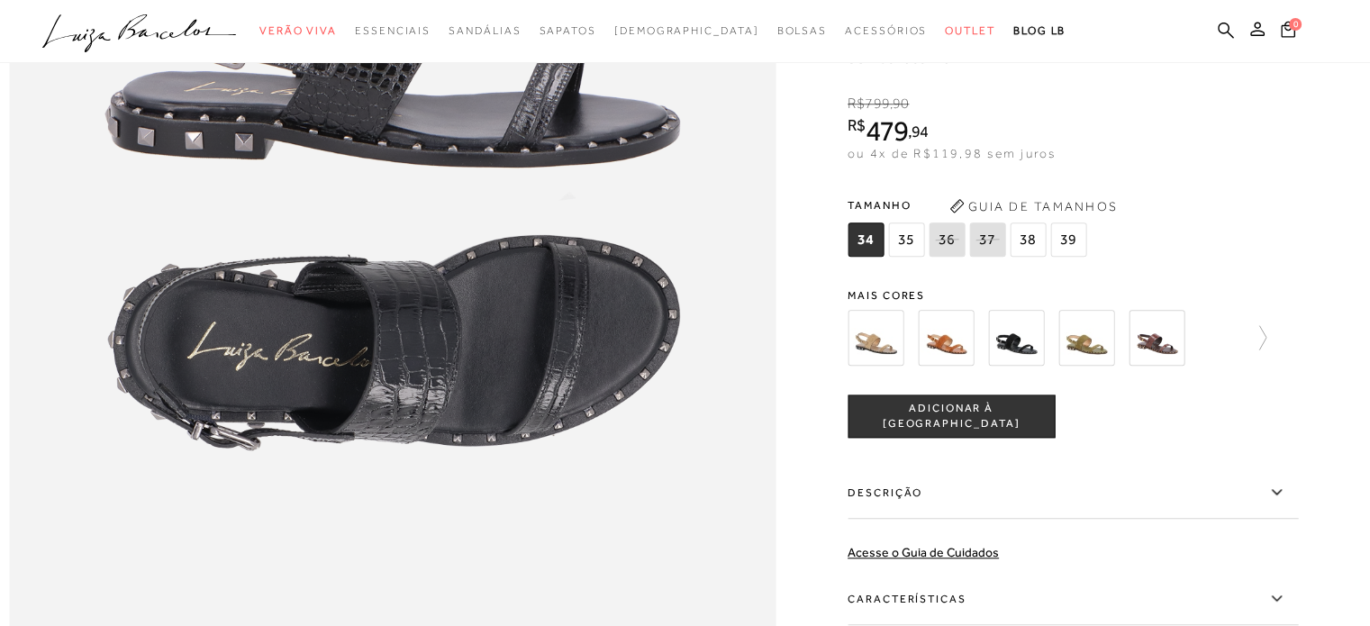
scroll to position [1441, 0]
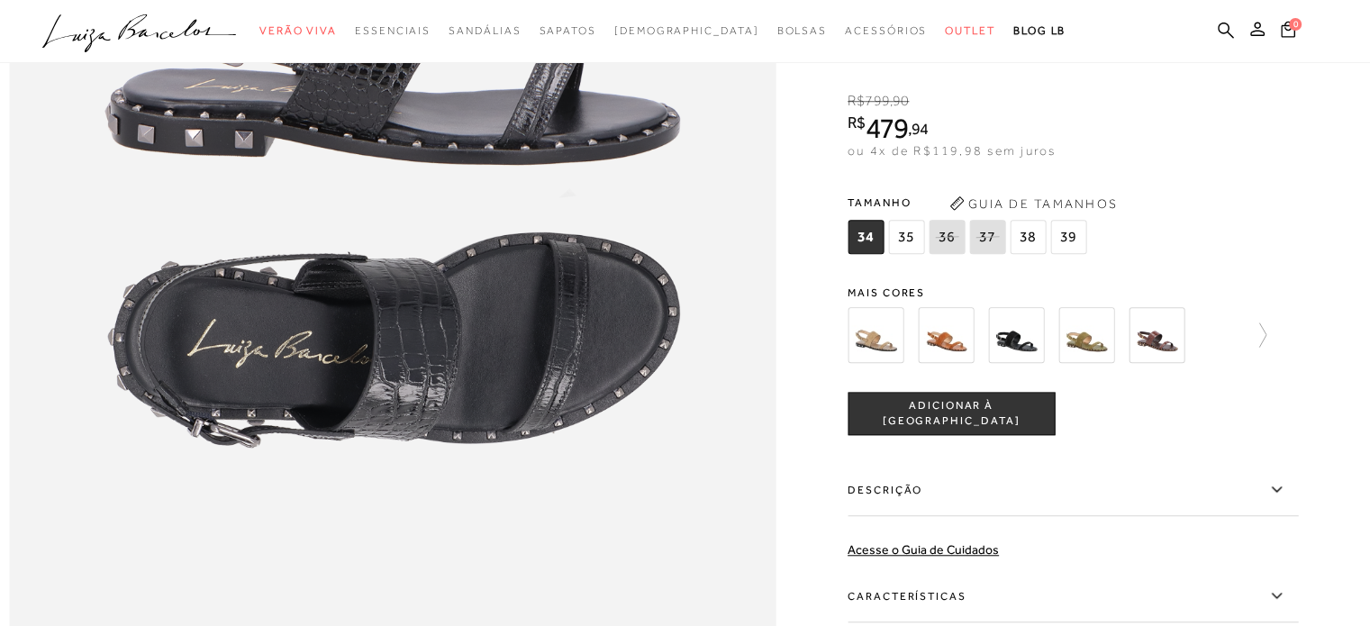
click at [1045, 218] on button "Guia de Tamanhos" at bounding box center [1033, 203] width 180 height 29
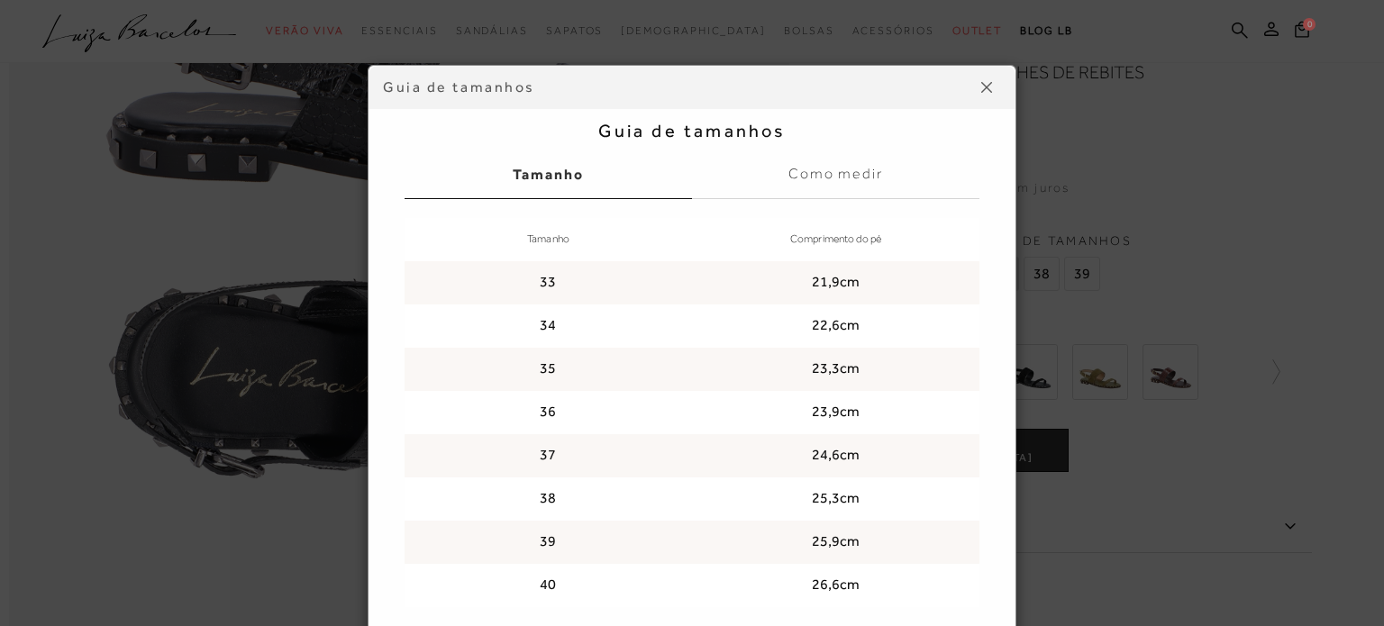
click at [981, 86] on img at bounding box center [986, 87] width 11 height 11
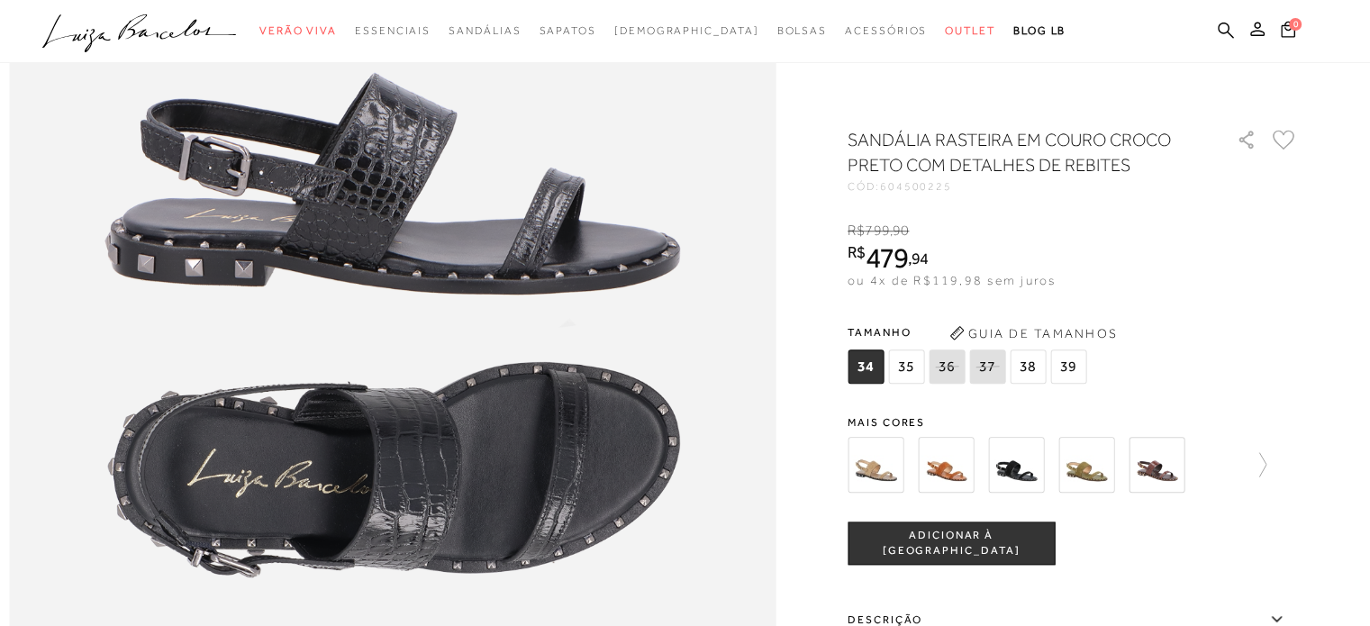
scroll to position [1351, 0]
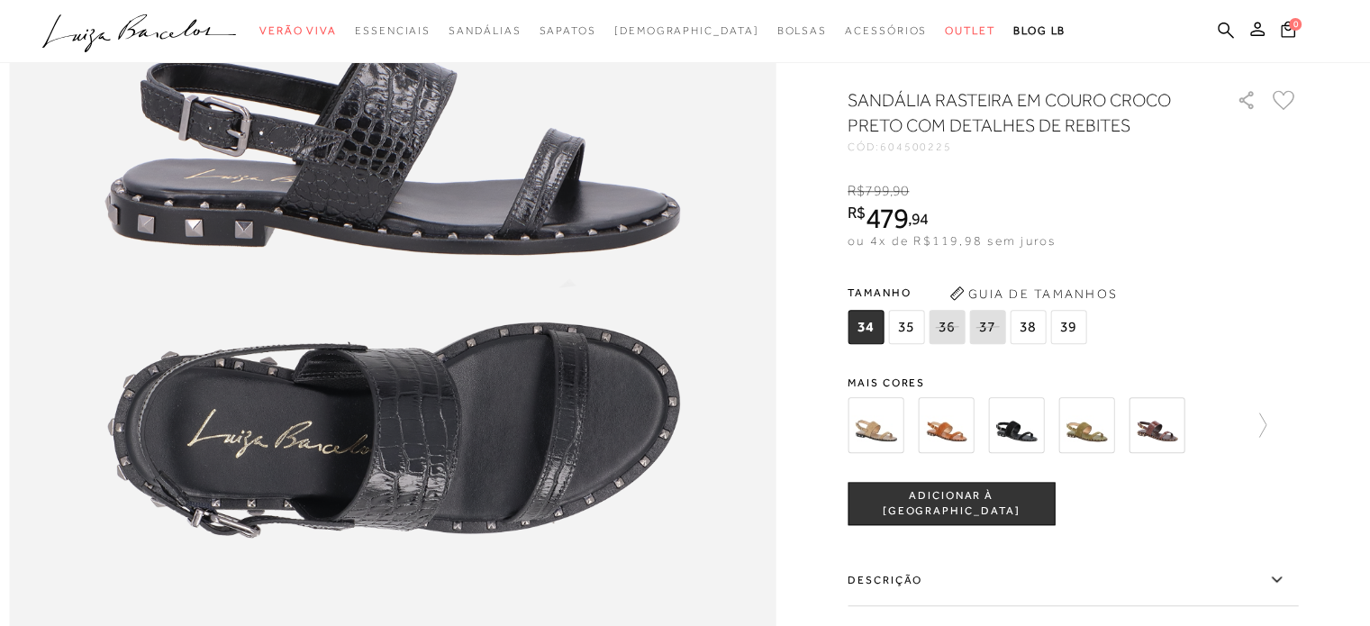
click at [919, 344] on span "35" at bounding box center [906, 327] width 36 height 34
click at [973, 520] on span "ADICIONAR À [GEOGRAPHIC_DATA]" at bounding box center [951, 504] width 205 height 32
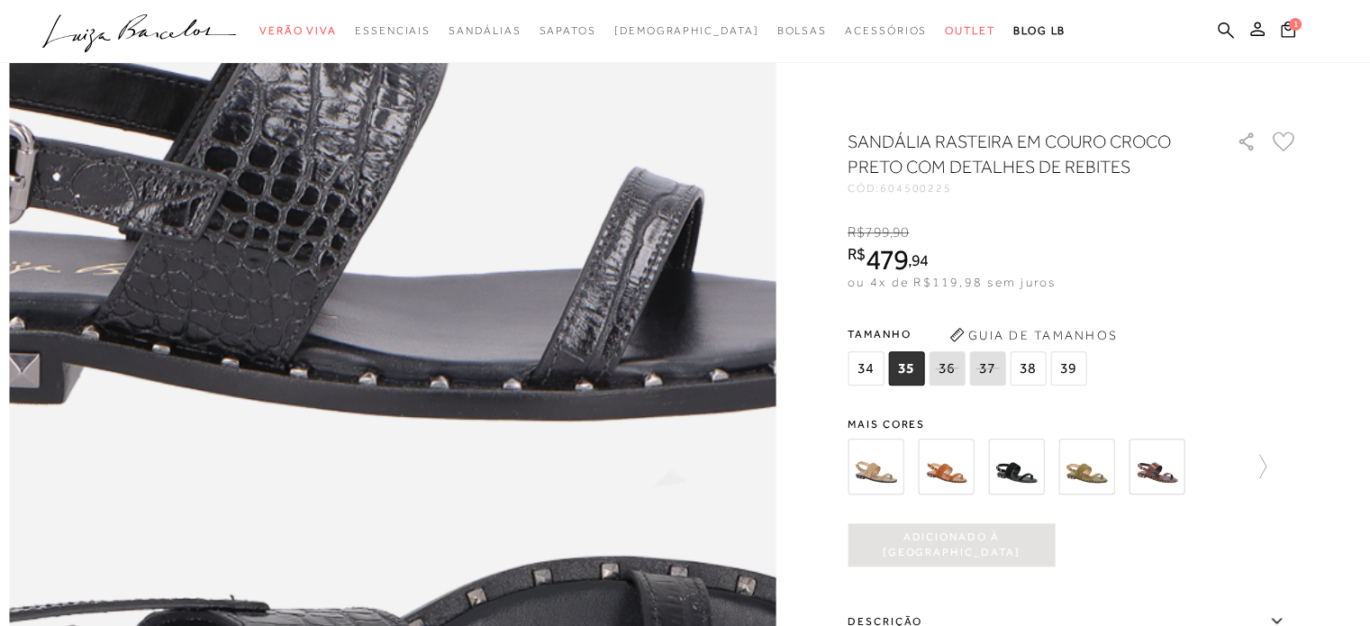
scroll to position [1272, 0]
